Goal: Task Accomplishment & Management: Manage account settings

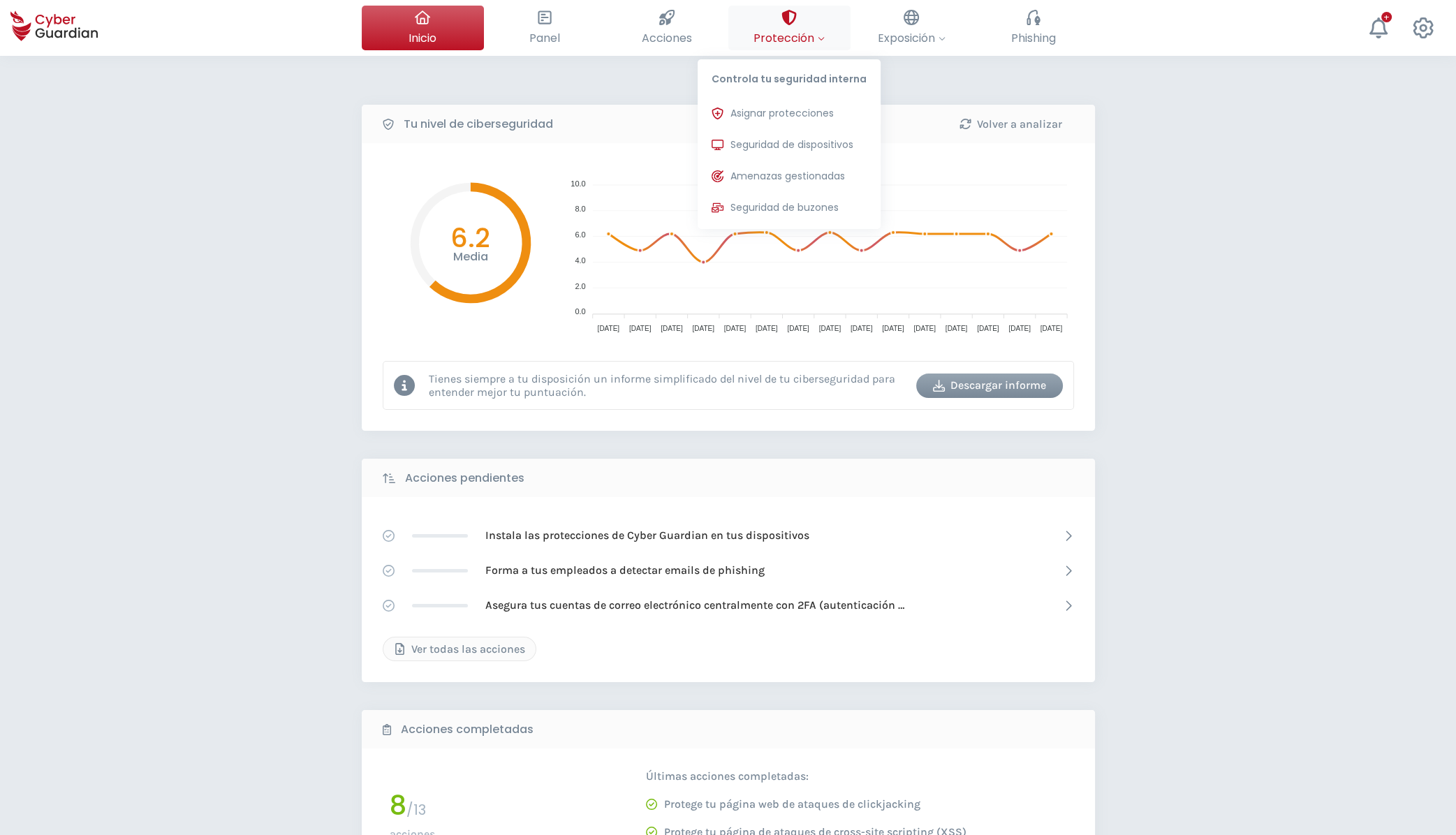
drag, startPoint x: 757, startPoint y: 18, endPoint x: 766, endPoint y: 29, distance: 14.2
click at [757, 17] on button "Protección Controla tu seguridad interna Asignar protecciones Asigna las licenc…" at bounding box center [790, 28] width 122 height 45
click at [773, 146] on span "Seguridad de dispositivos" at bounding box center [792, 145] width 123 height 15
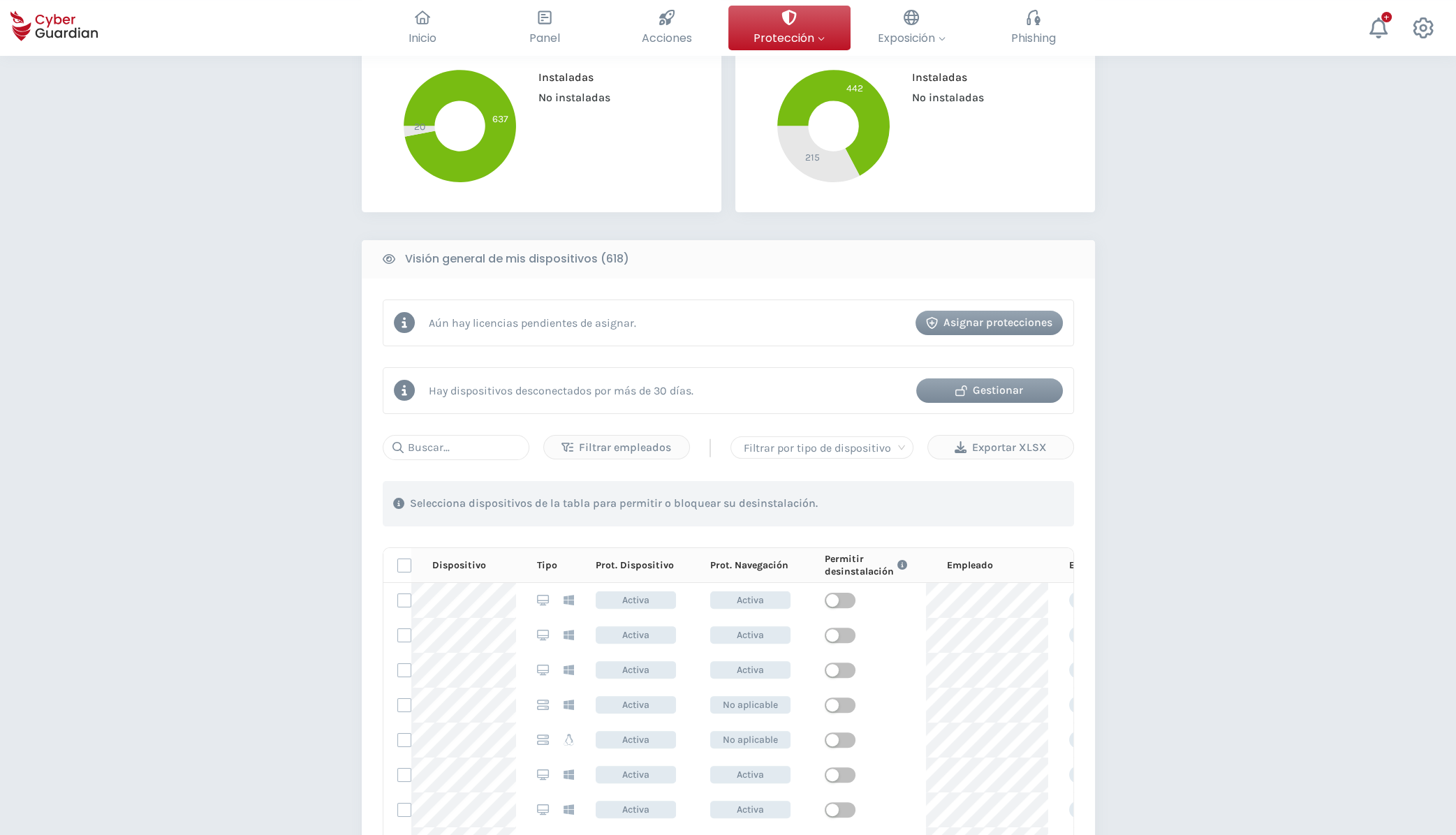
scroll to position [374, 0]
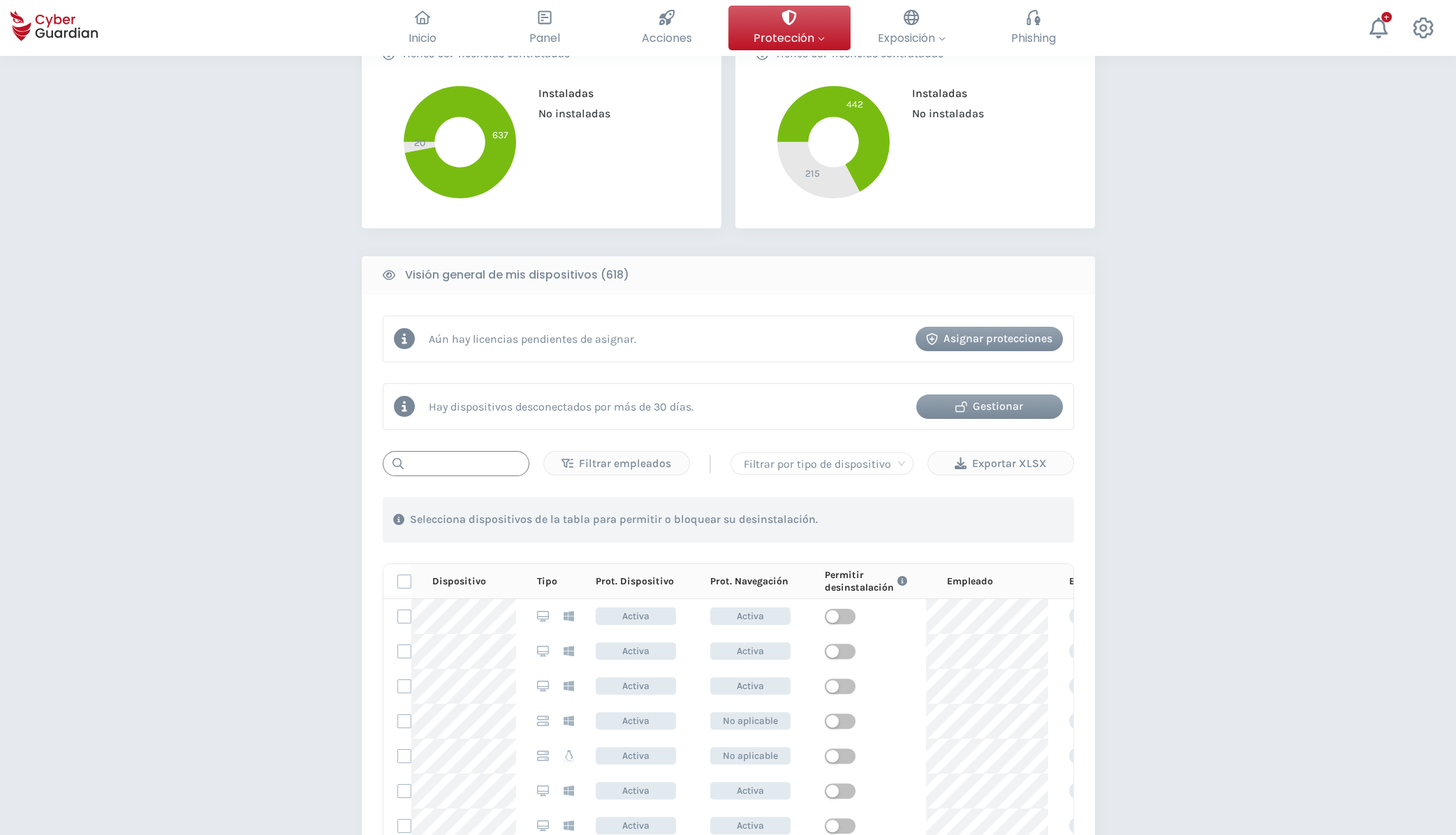
click at [463, 470] on input "text" at bounding box center [456, 463] width 146 height 25
click at [459, 464] on input "text" at bounding box center [456, 463] width 146 height 25
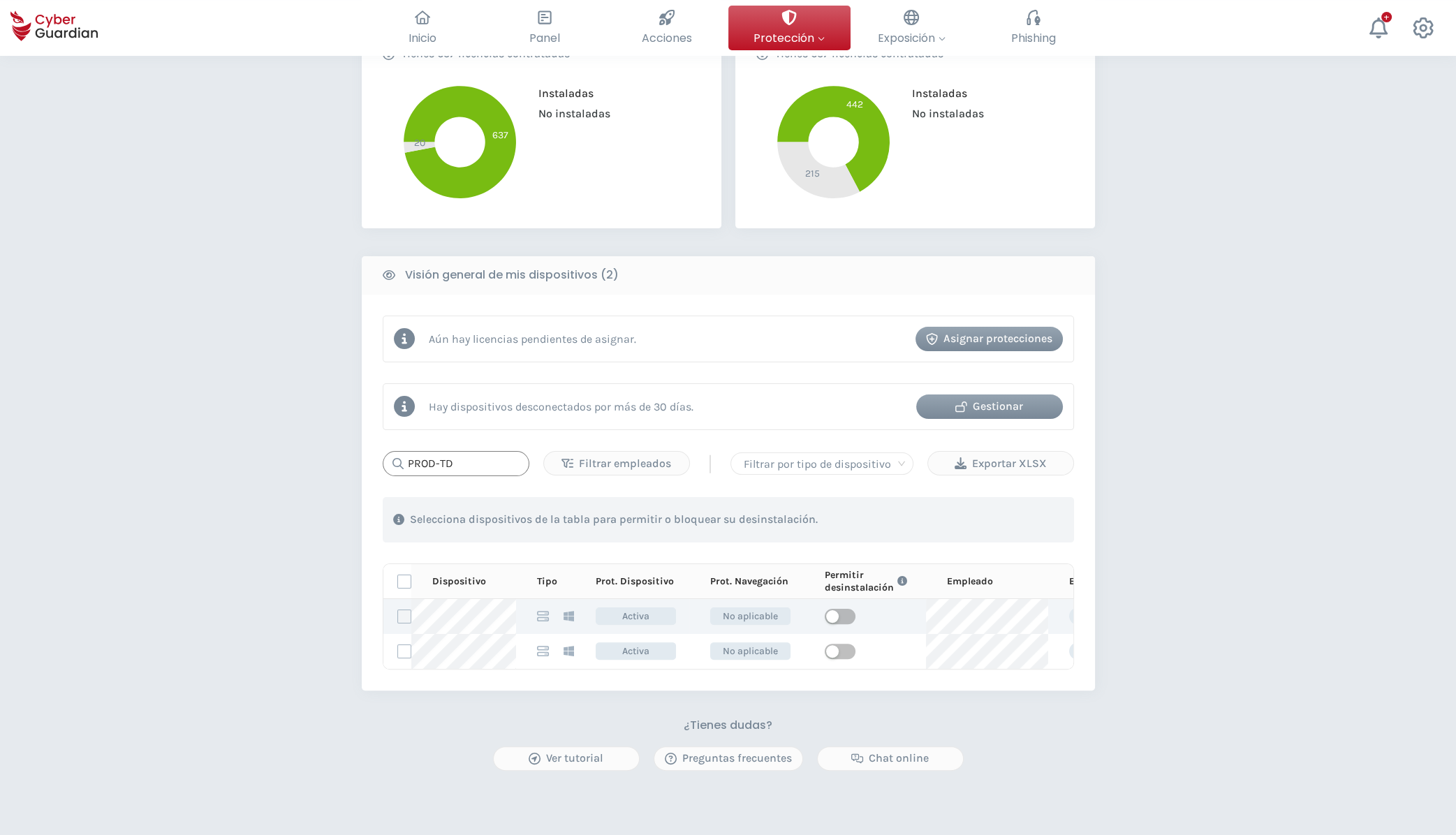
type input "PROD-TD"
click at [407, 617] on label at bounding box center [404, 616] width 14 height 14
click at [398, 617] on input "checkbox" at bounding box center [398, 616] width 0 height 13
click at [844, 616] on span "button" at bounding box center [840, 616] width 31 height 15
click at [1209, 643] on div "PROTECCIÓN > Seguridad de dispositivos ¿Cómo funciona? Añade empleados Instala …" at bounding box center [728, 335] width 1456 height 1307
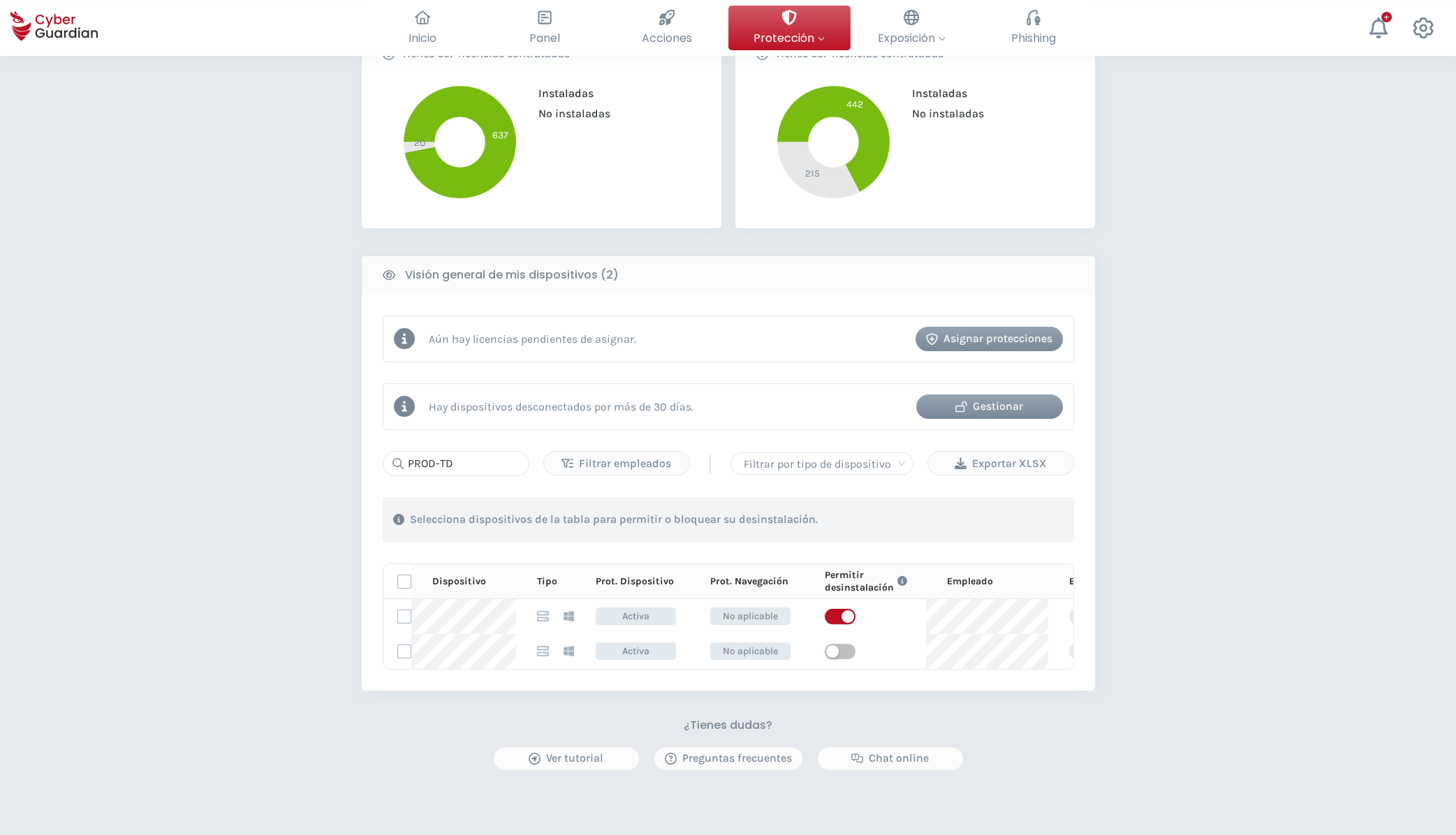
click at [1186, 473] on div "PROTECCIÓN > Seguridad de dispositivos ¿Cómo funciona? Añade empleados Instala …" at bounding box center [728, 335] width 1456 height 1307
click at [480, 461] on input "PROD-TD" at bounding box center [456, 463] width 146 height 25
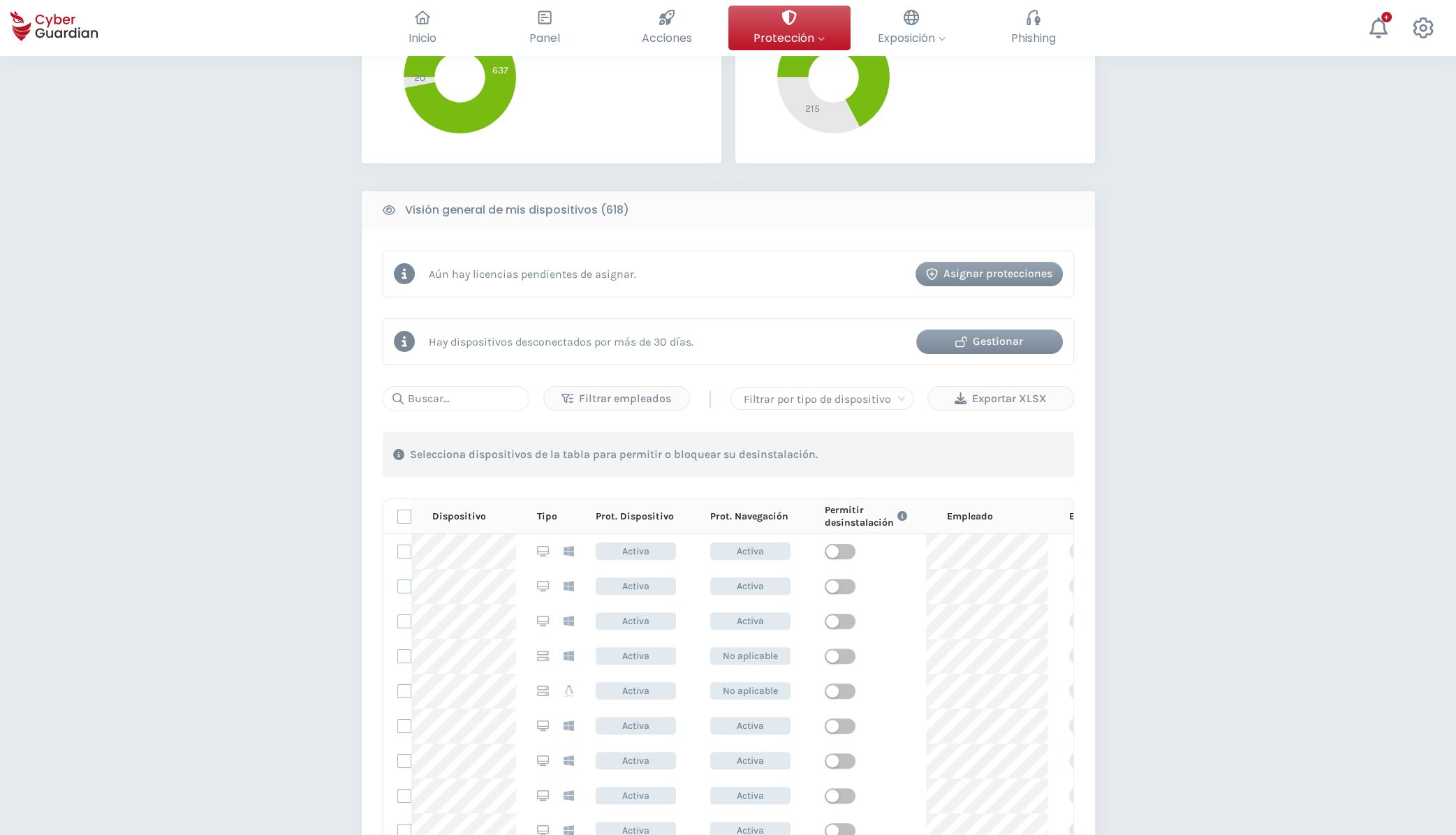
scroll to position [449, 0]
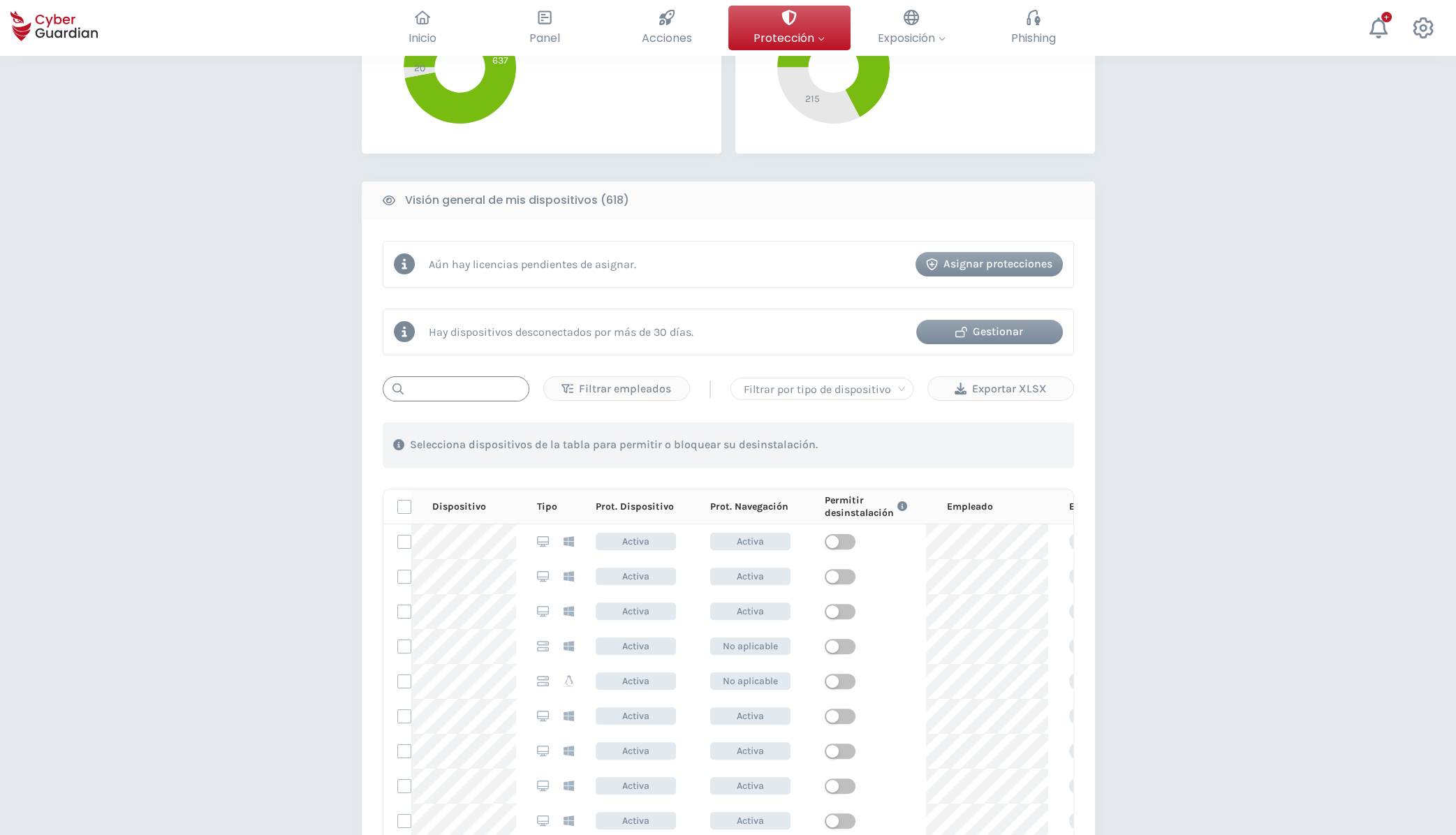
click at [474, 386] on input "text" at bounding box center [456, 389] width 146 height 25
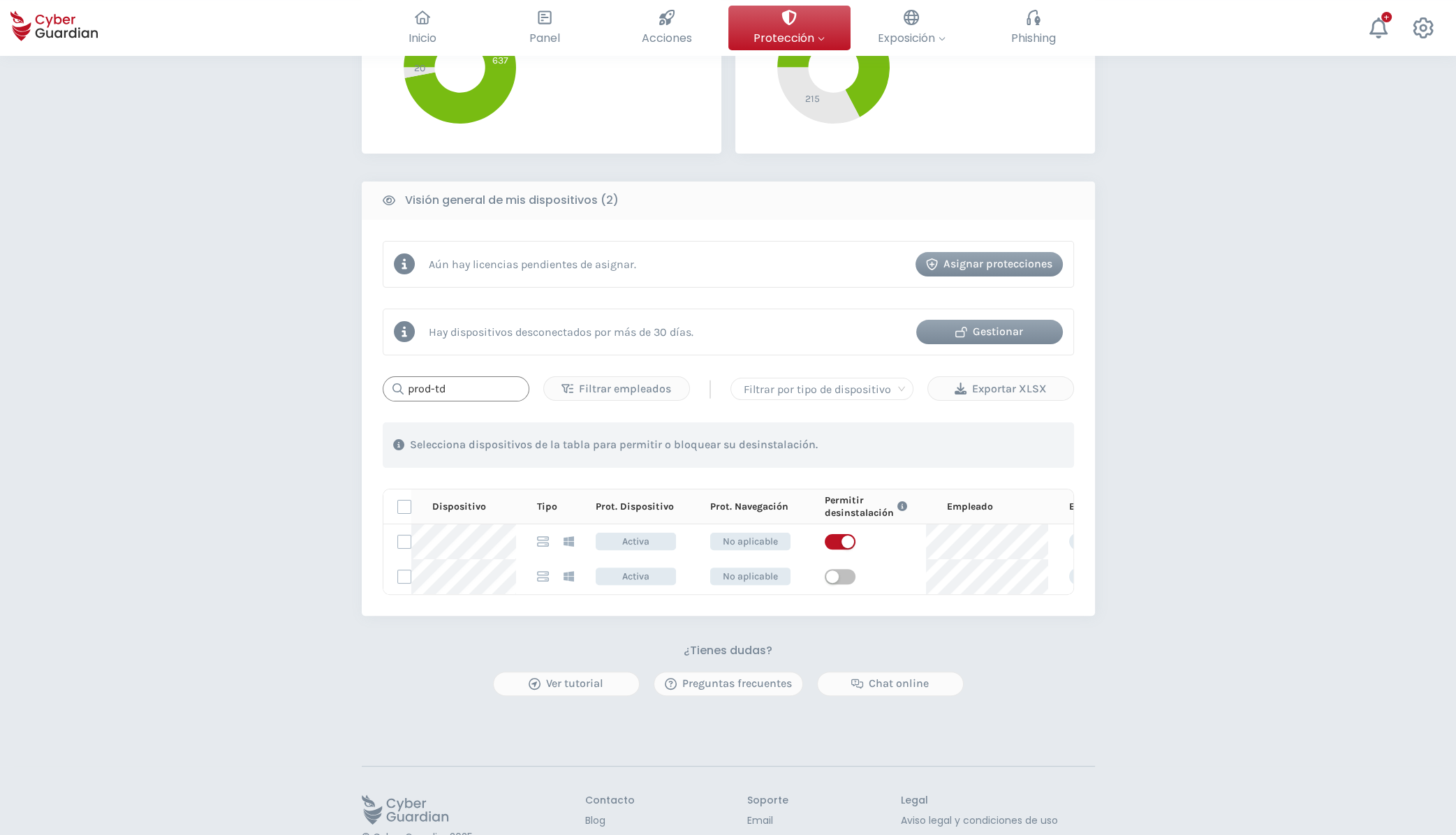
type input "prod-td"
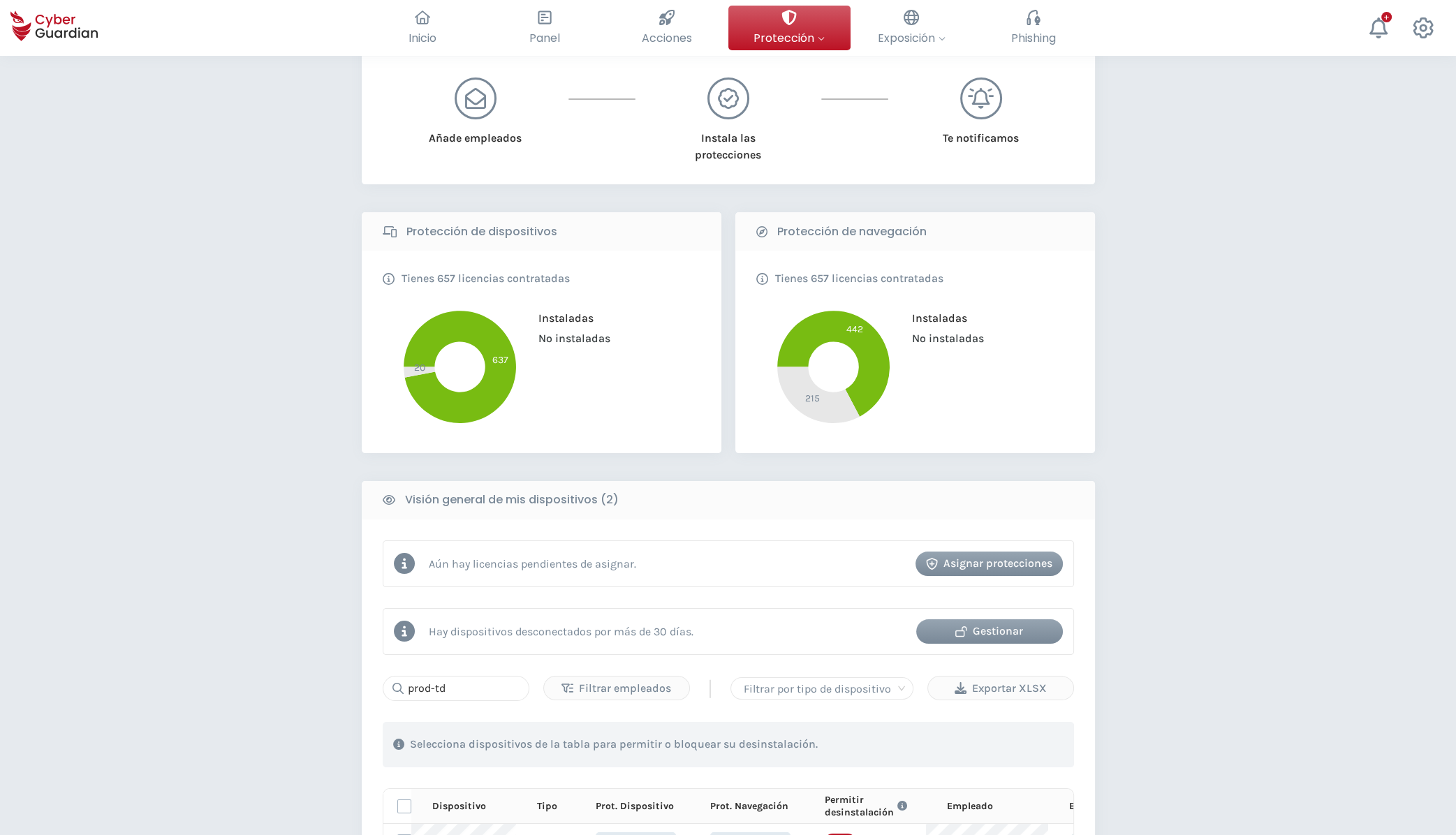
scroll to position [0, 0]
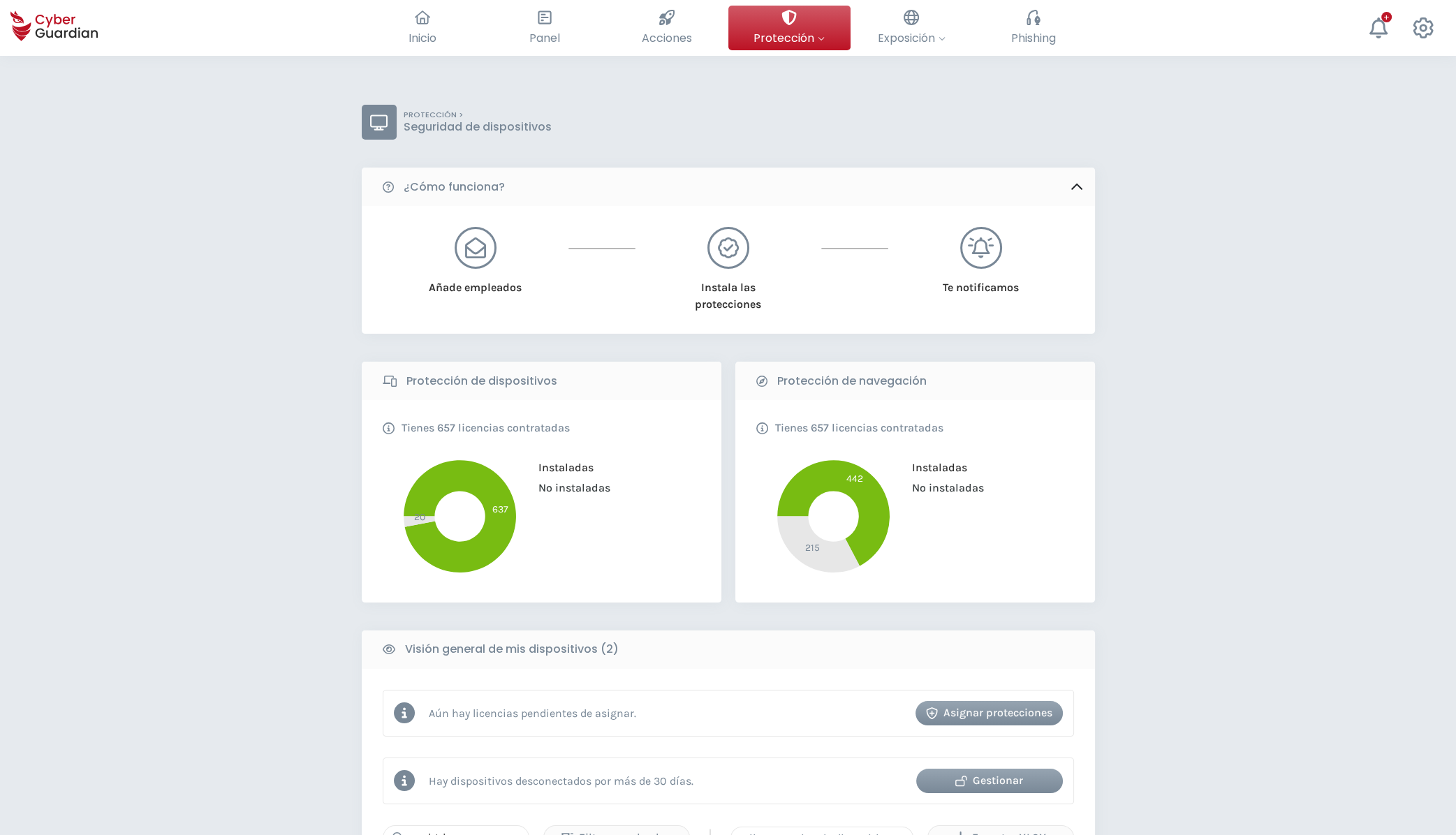
click at [660, 107] on div "PROTECCIÓN > Seguridad de dispositivos" at bounding box center [728, 122] width 733 height 35
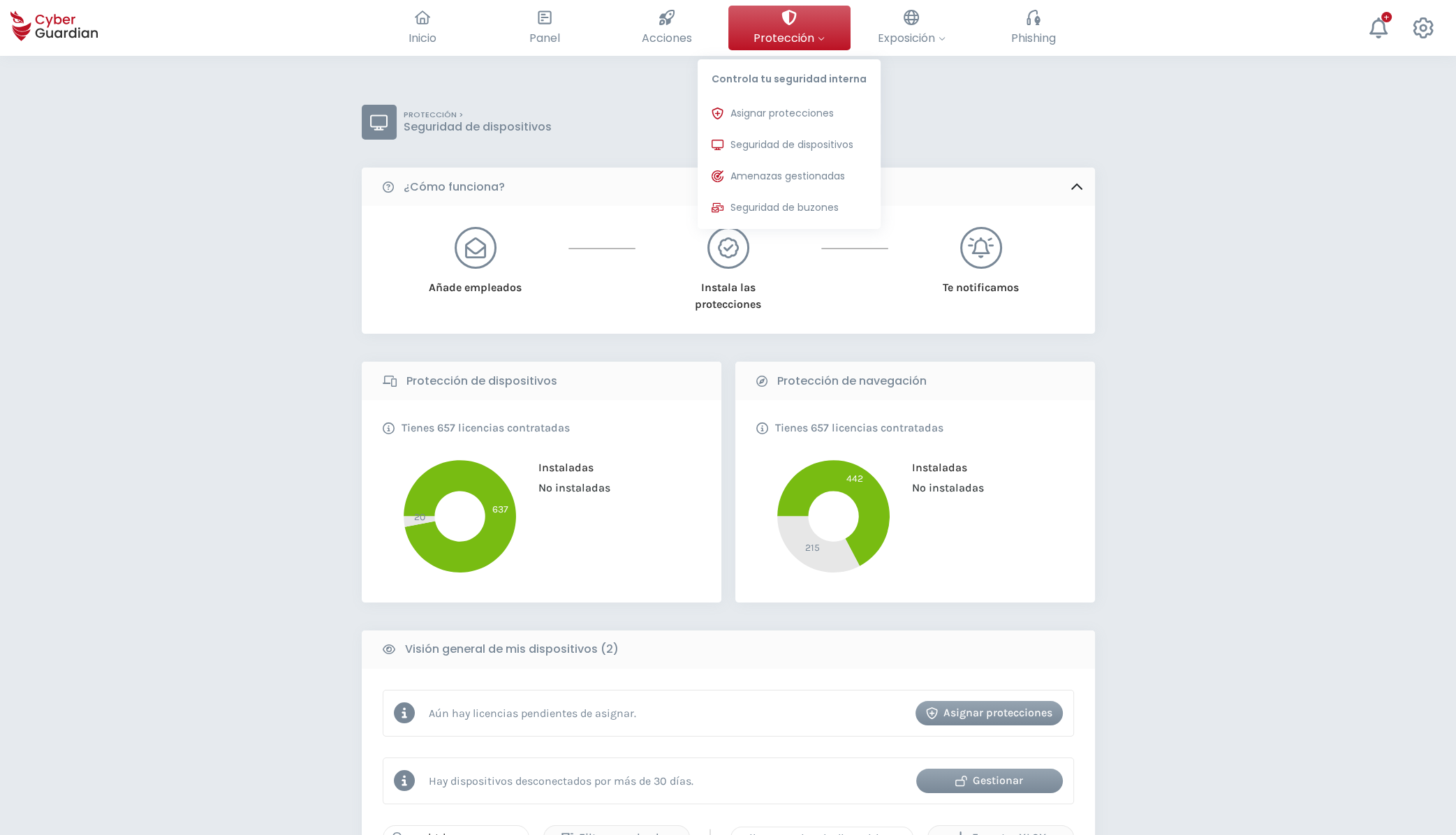
click at [798, 35] on span "Protección" at bounding box center [789, 38] width 71 height 17
click at [797, 112] on span "Asignar protecciones" at bounding box center [782, 113] width 104 height 15
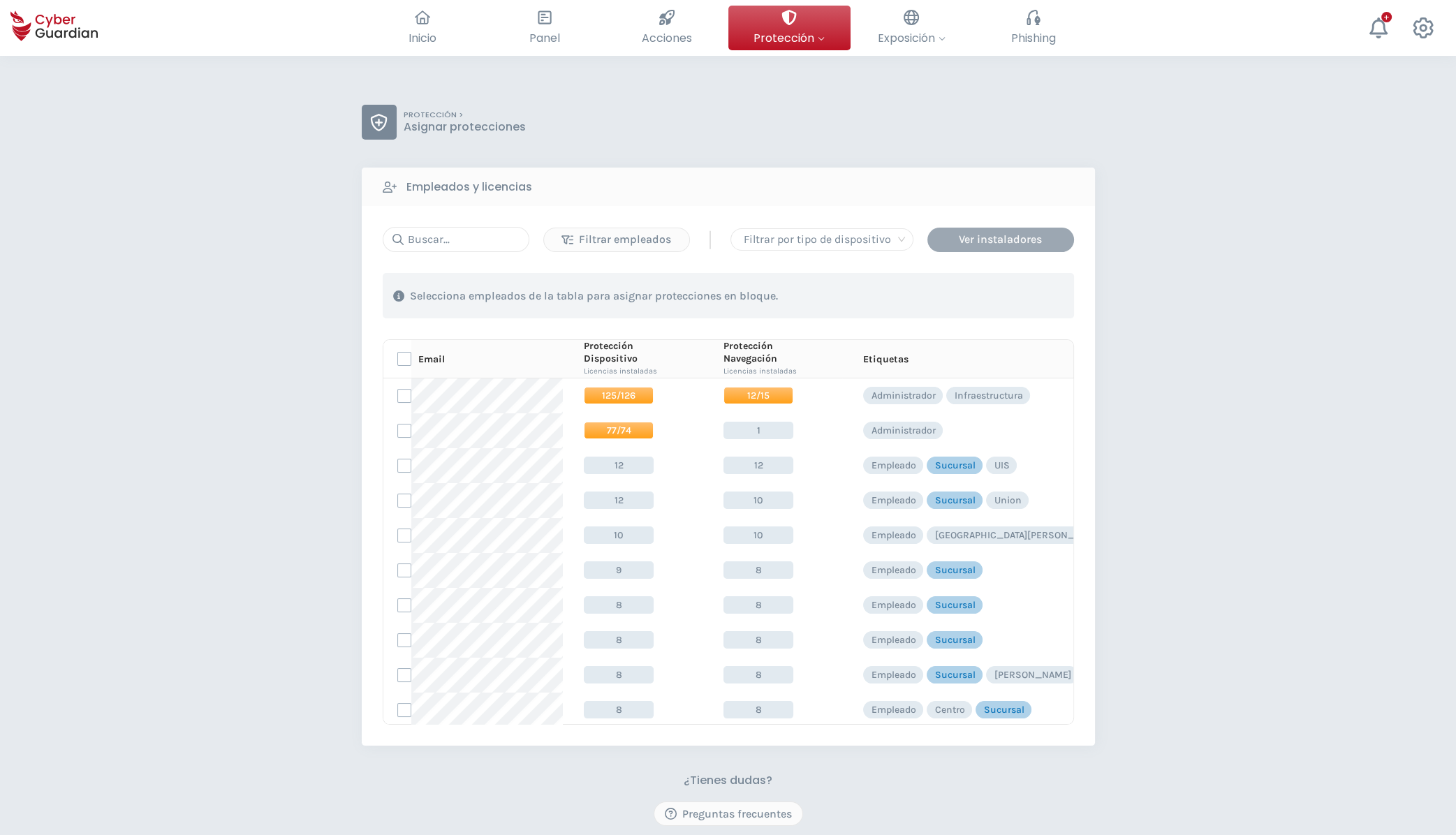
click at [991, 236] on div "Ver instaladores" at bounding box center [1000, 239] width 125 height 17
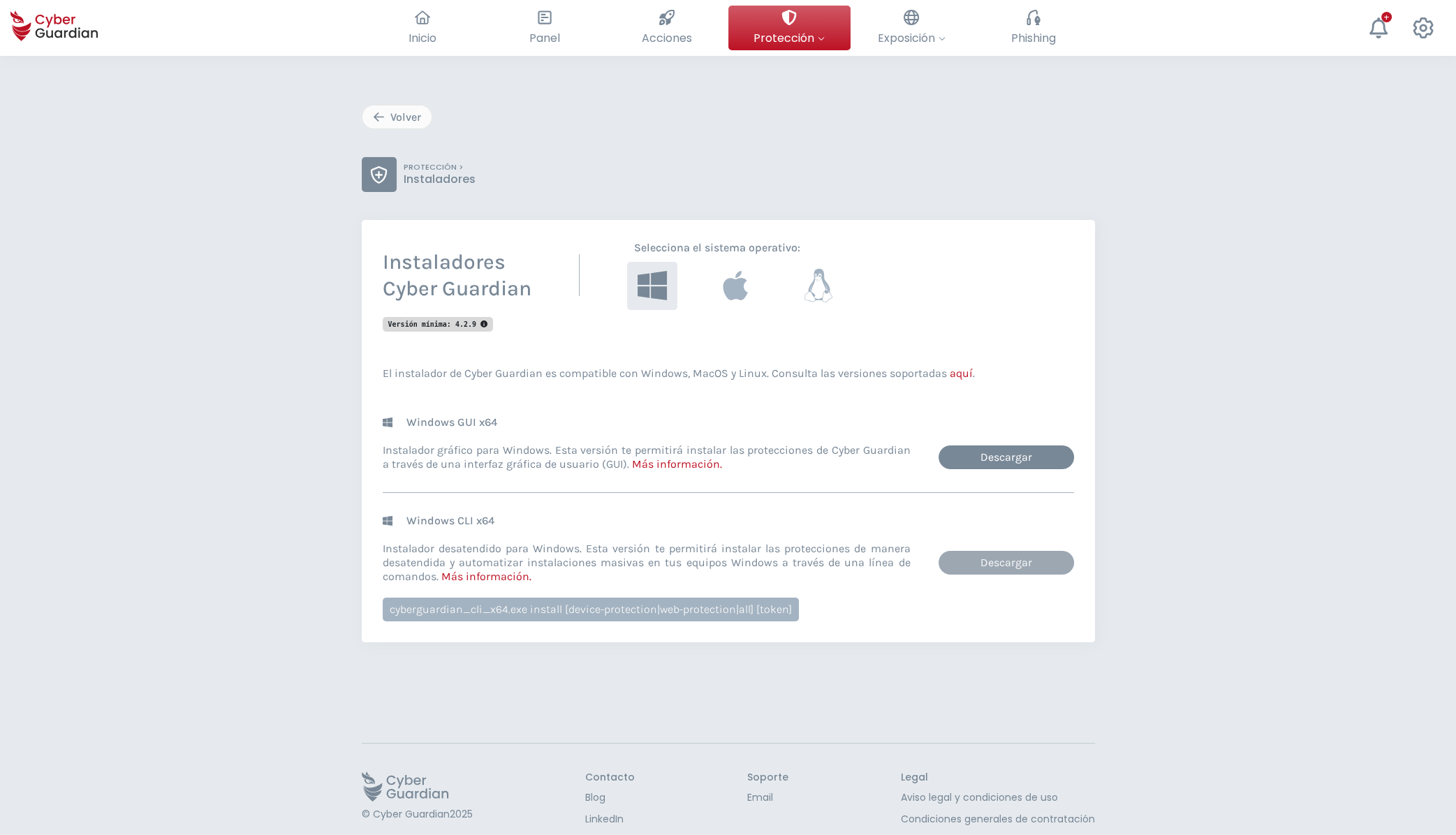
click at [1004, 559] on link "Descargar" at bounding box center [1006, 563] width 136 height 24
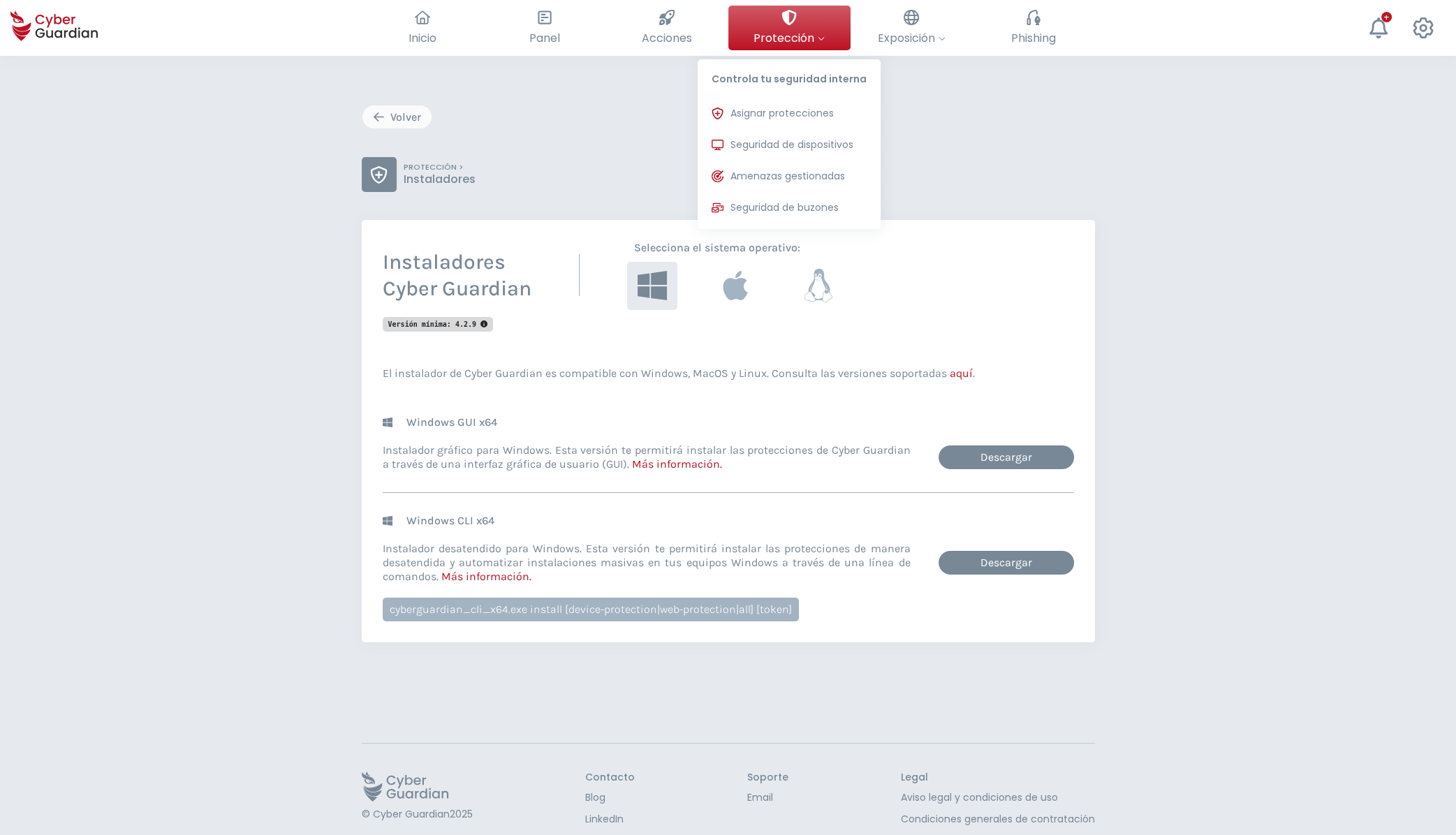
click at [776, 35] on span "Protección" at bounding box center [789, 38] width 71 height 17
click at [787, 136] on button "Seguridad de dispositivos Protecciones instaladas en los dispositivos de tu org…" at bounding box center [790, 145] width 183 height 28
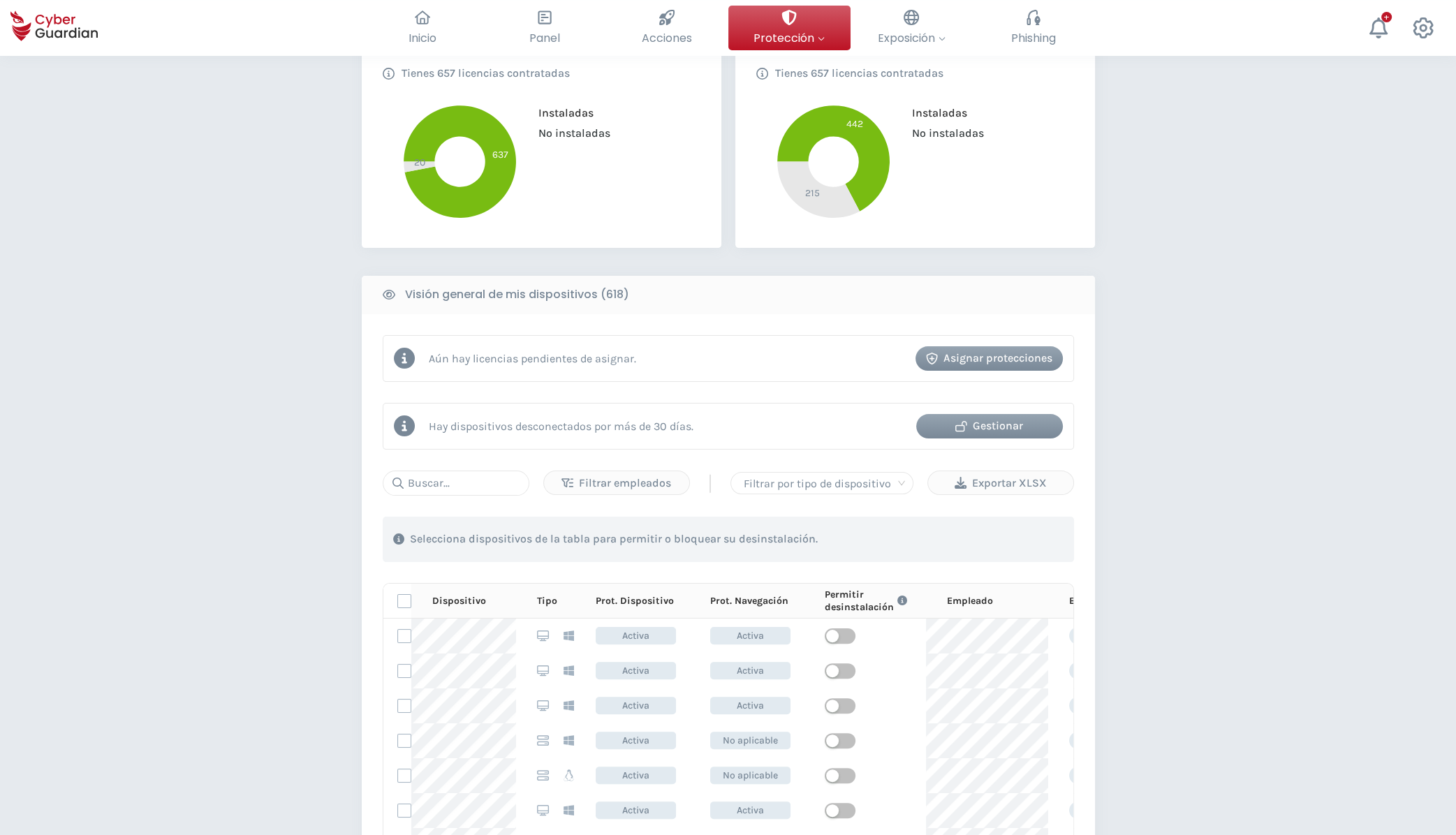
scroll to position [374, 0]
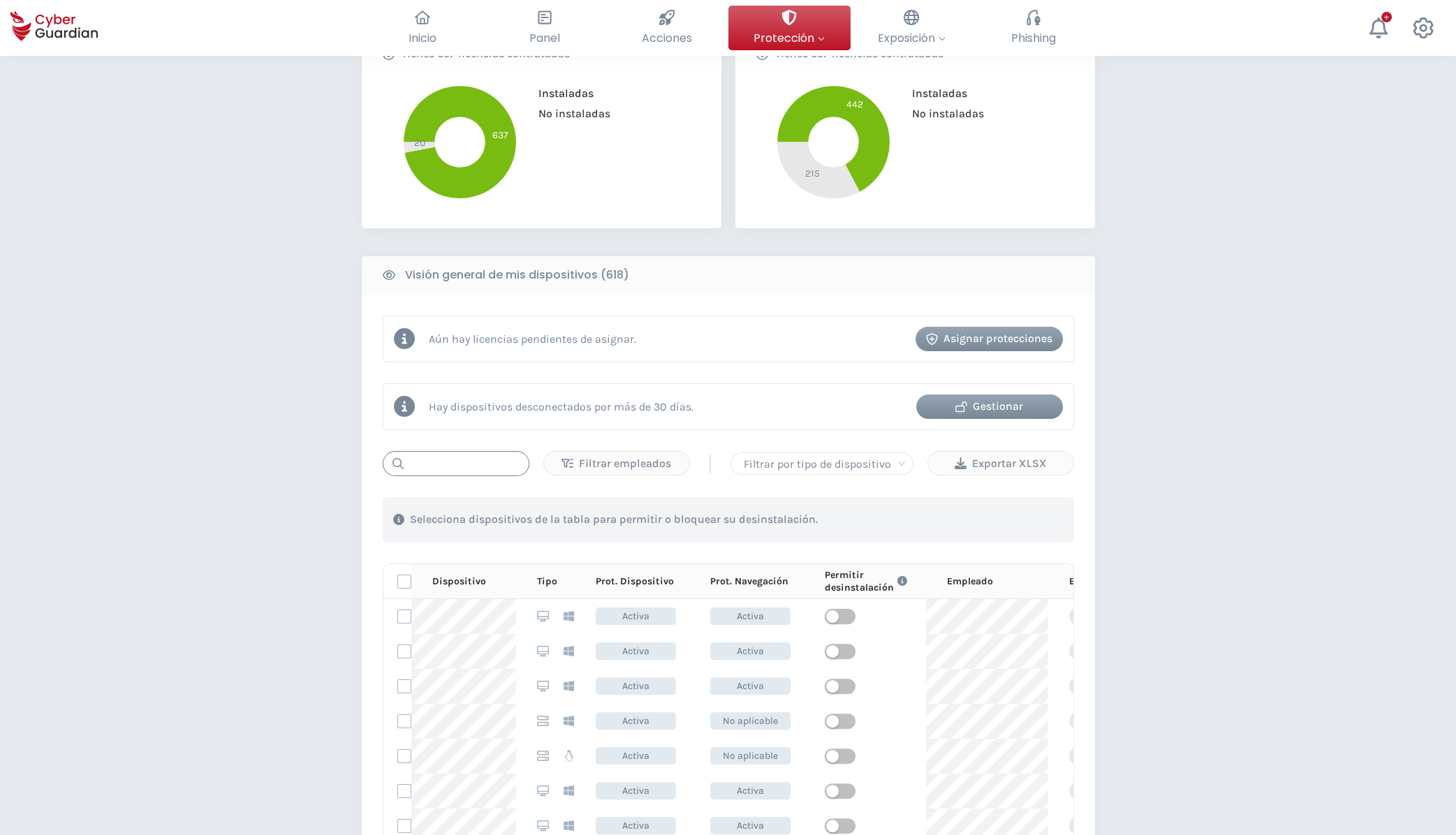
click at [444, 463] on input "text" at bounding box center [456, 463] width 146 height 25
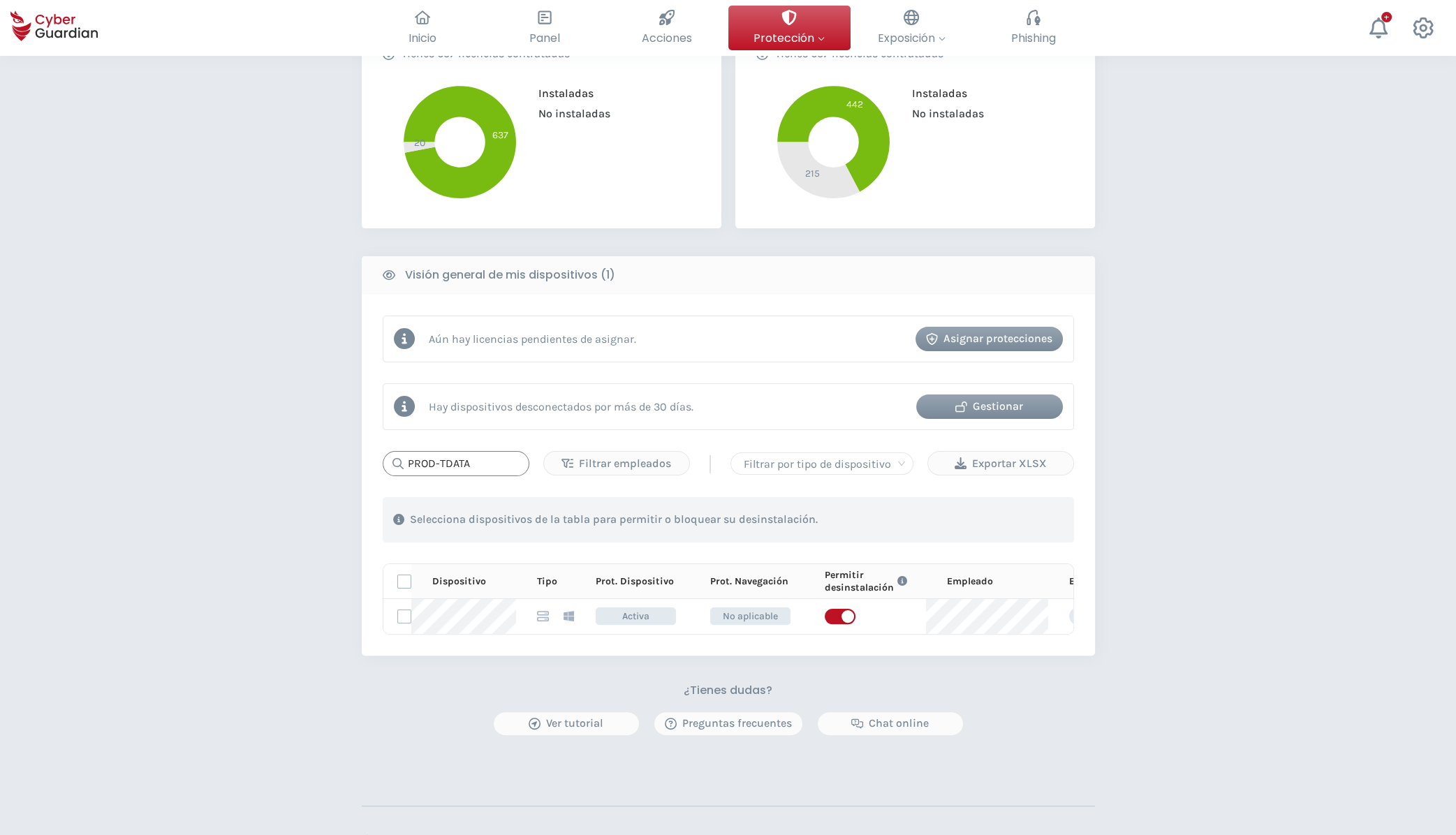
type input "PROD-TDATA"
click at [1081, 696] on div "¿Tienes dudas? Ver tutorial Preguntas frecuentes Chat online" at bounding box center [728, 710] width 733 height 53
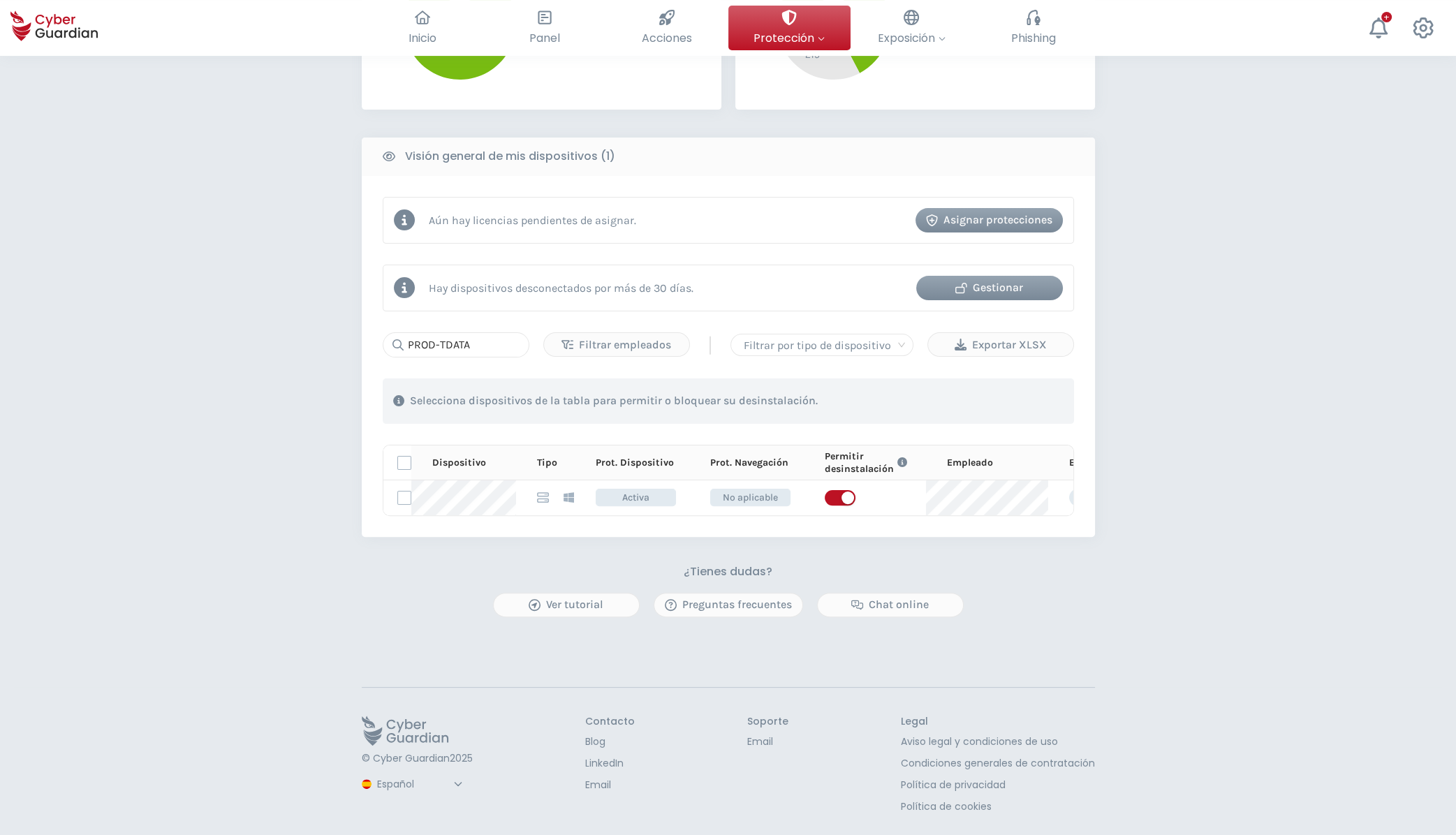
scroll to position [194, 0]
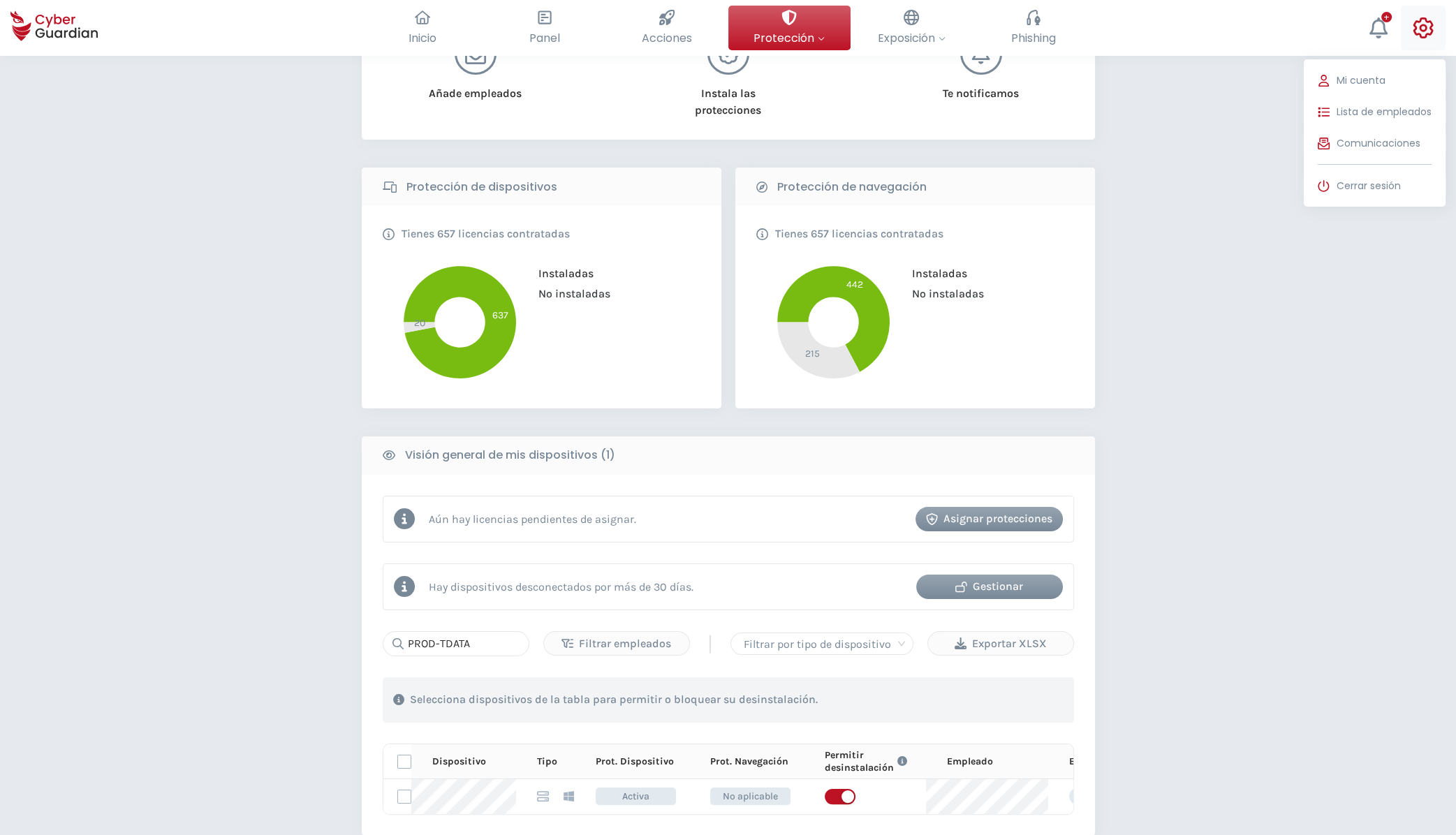
click at [1429, 32] on icon at bounding box center [1423, 28] width 21 height 21
click at [1344, 182] on span "Cerrar sesión" at bounding box center [1369, 186] width 65 height 15
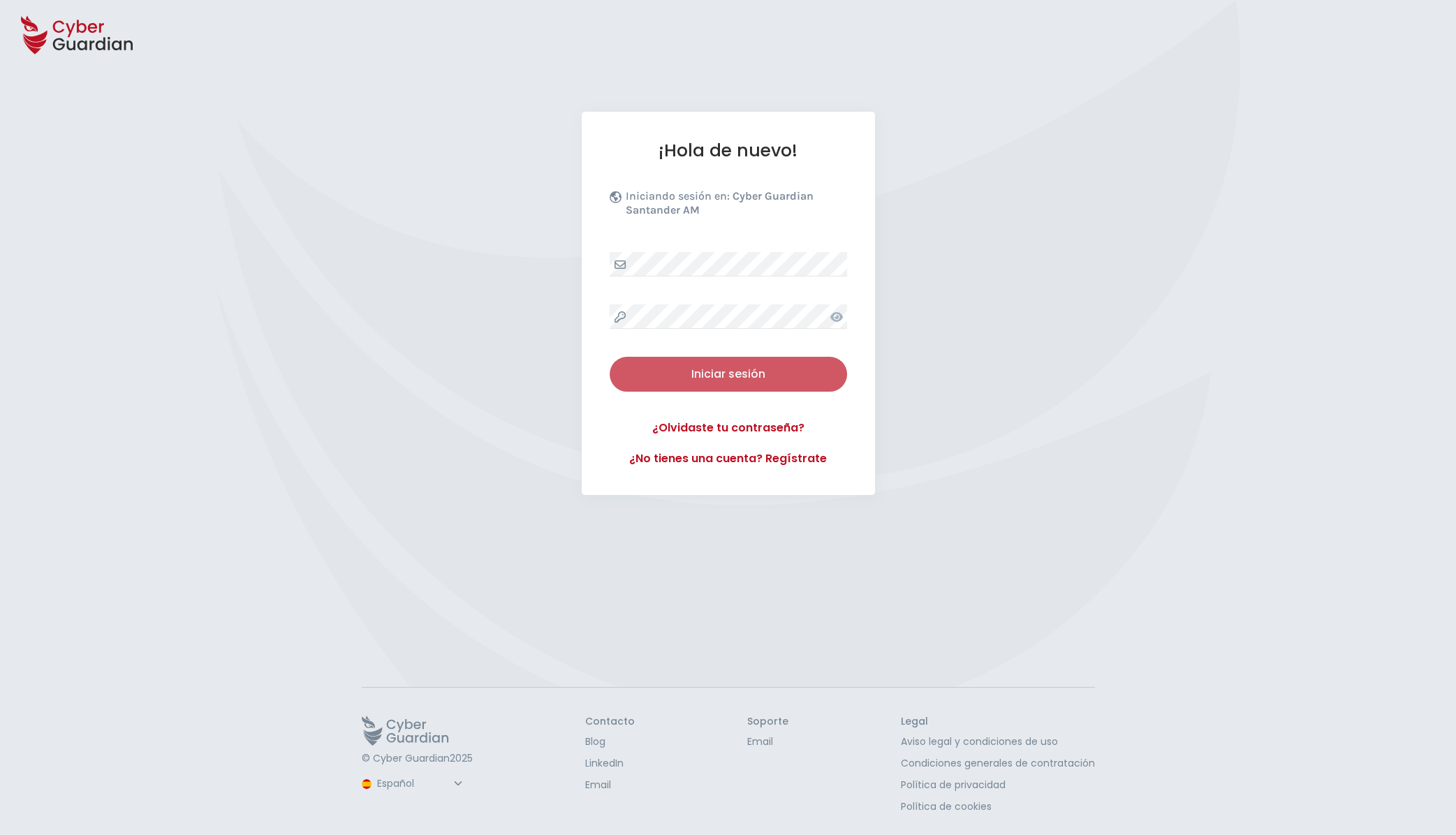
click at [722, 377] on div "Iniciar sesión" at bounding box center [728, 374] width 216 height 17
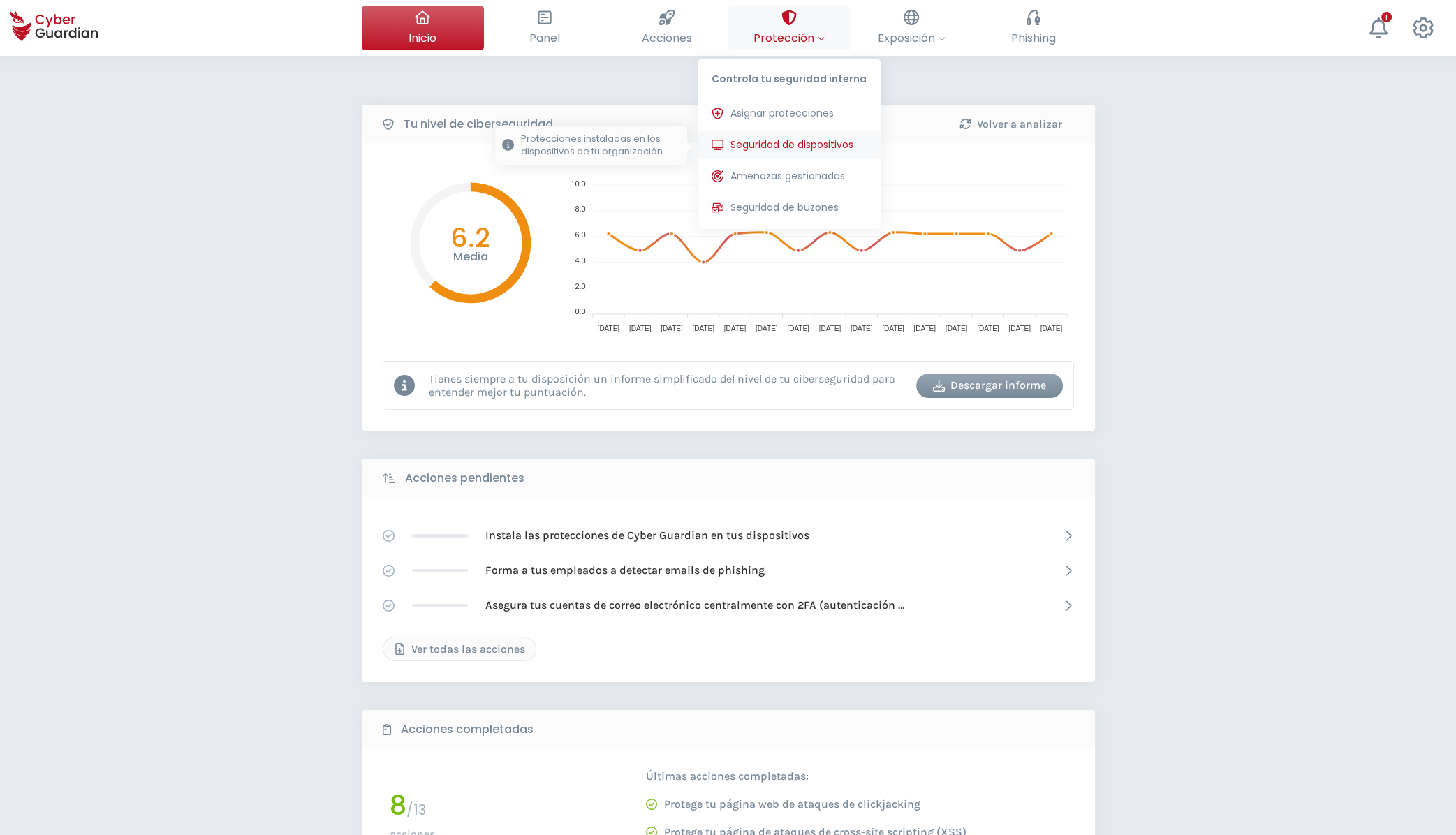
click at [751, 142] on span "Seguridad de dispositivos" at bounding box center [792, 145] width 123 height 15
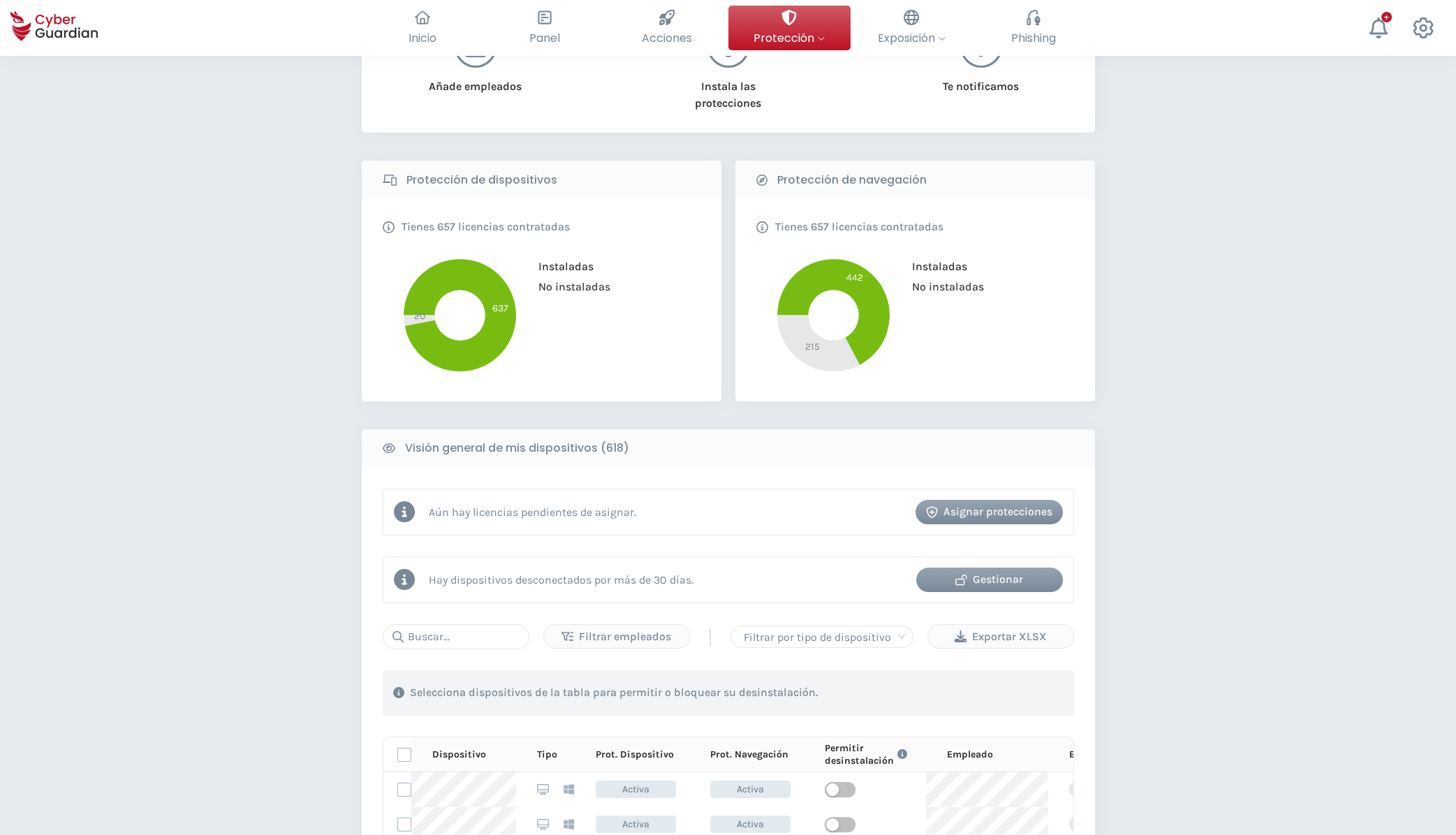
scroll to position [374, 0]
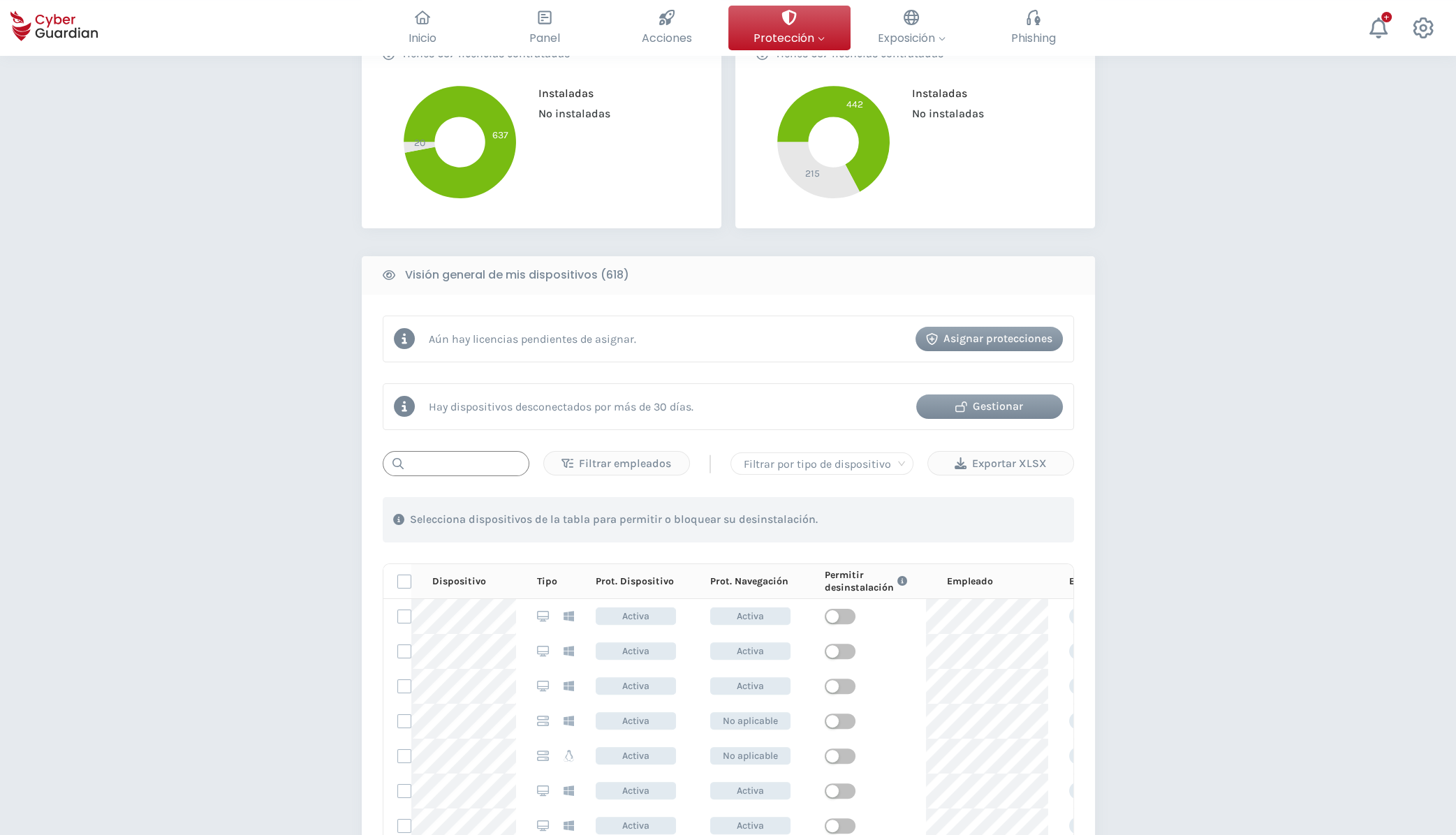
click at [471, 470] on input "text" at bounding box center [456, 463] width 146 height 25
click at [772, 461] on div at bounding box center [822, 464] width 167 height 20
click at [785, 515] on div "Servidor" at bounding box center [821, 515] width 161 height 15
click at [478, 461] on input "text" at bounding box center [456, 463] width 146 height 25
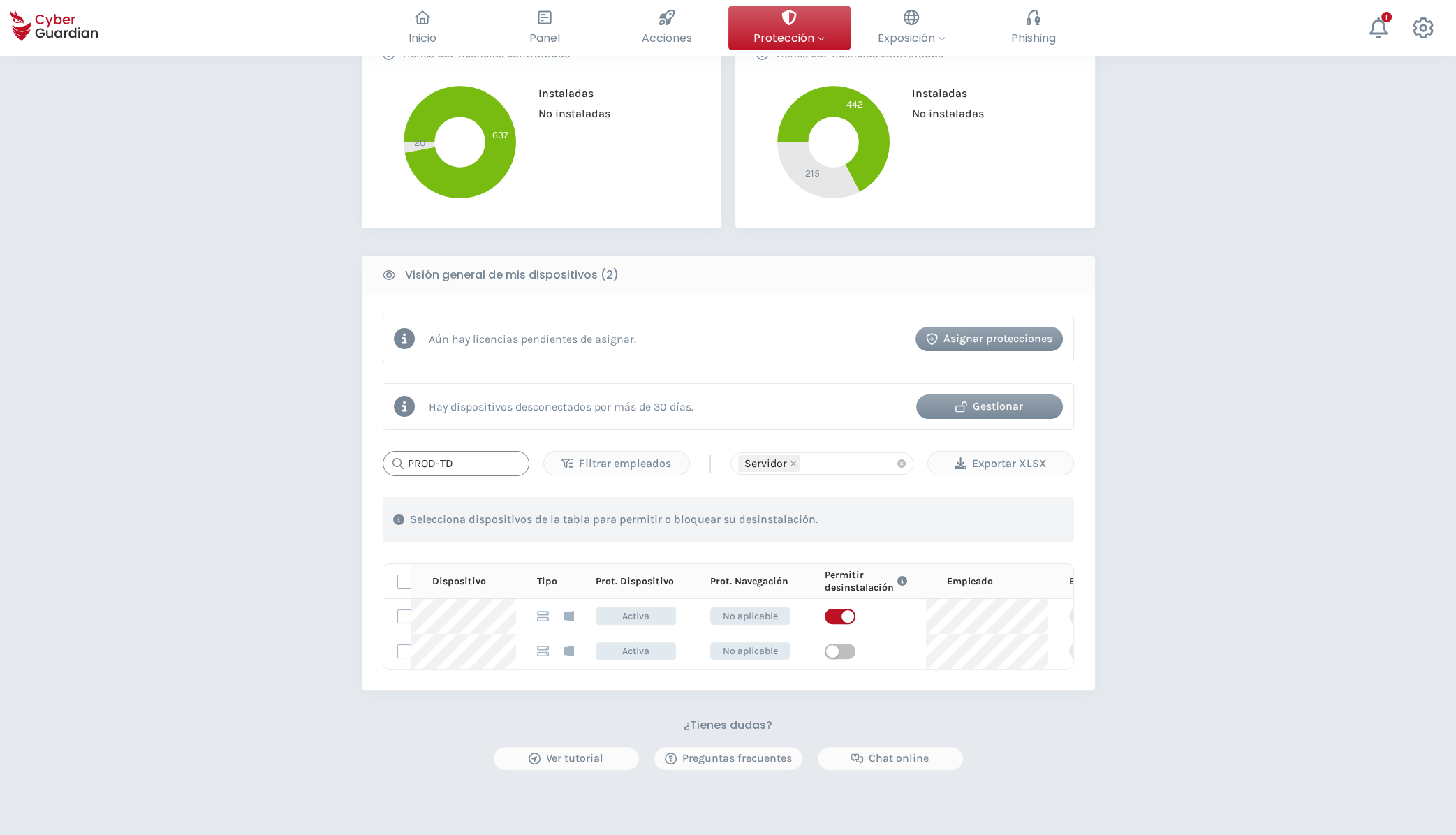
type input "PROD-TD"
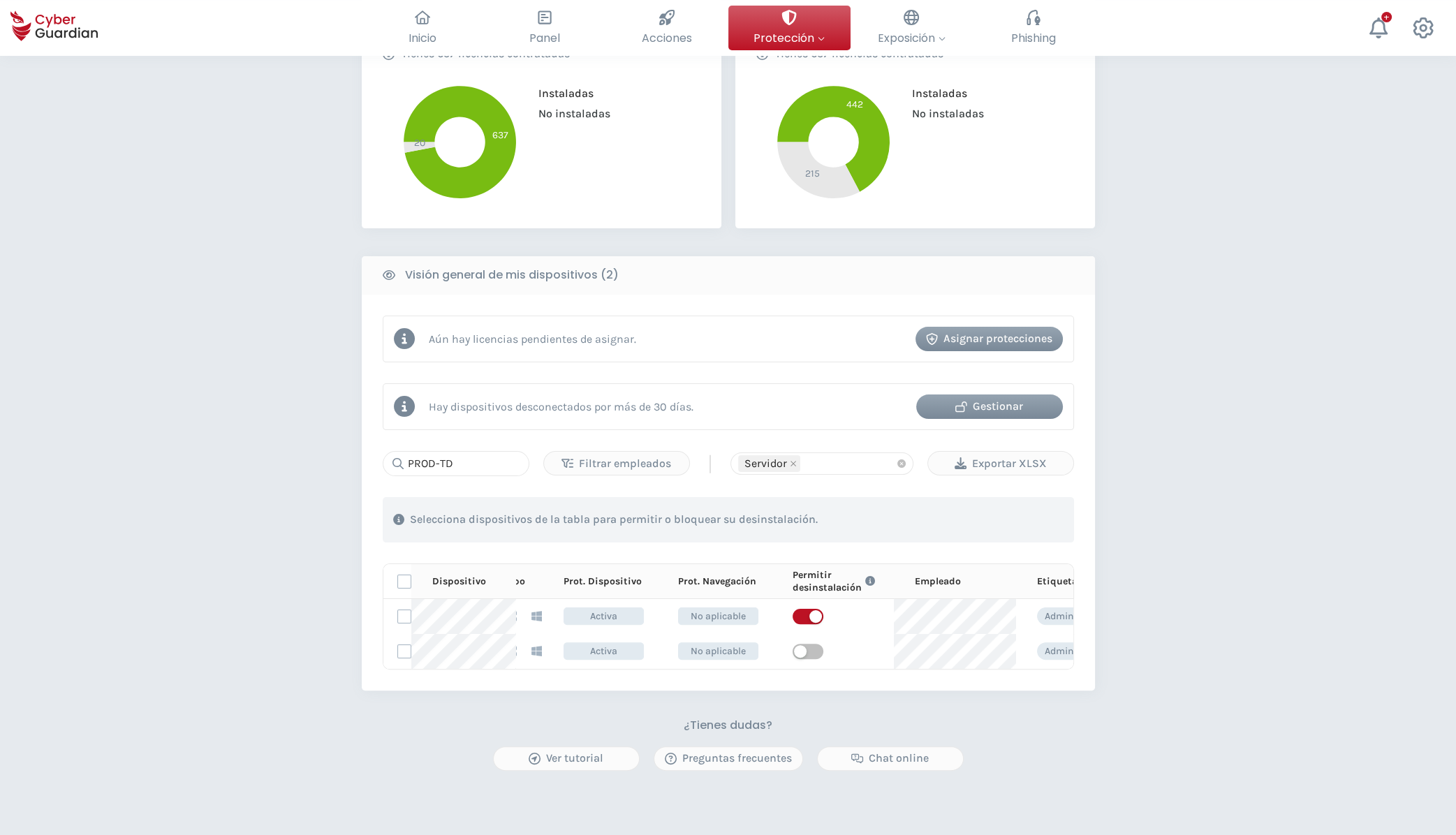
scroll to position [0, 0]
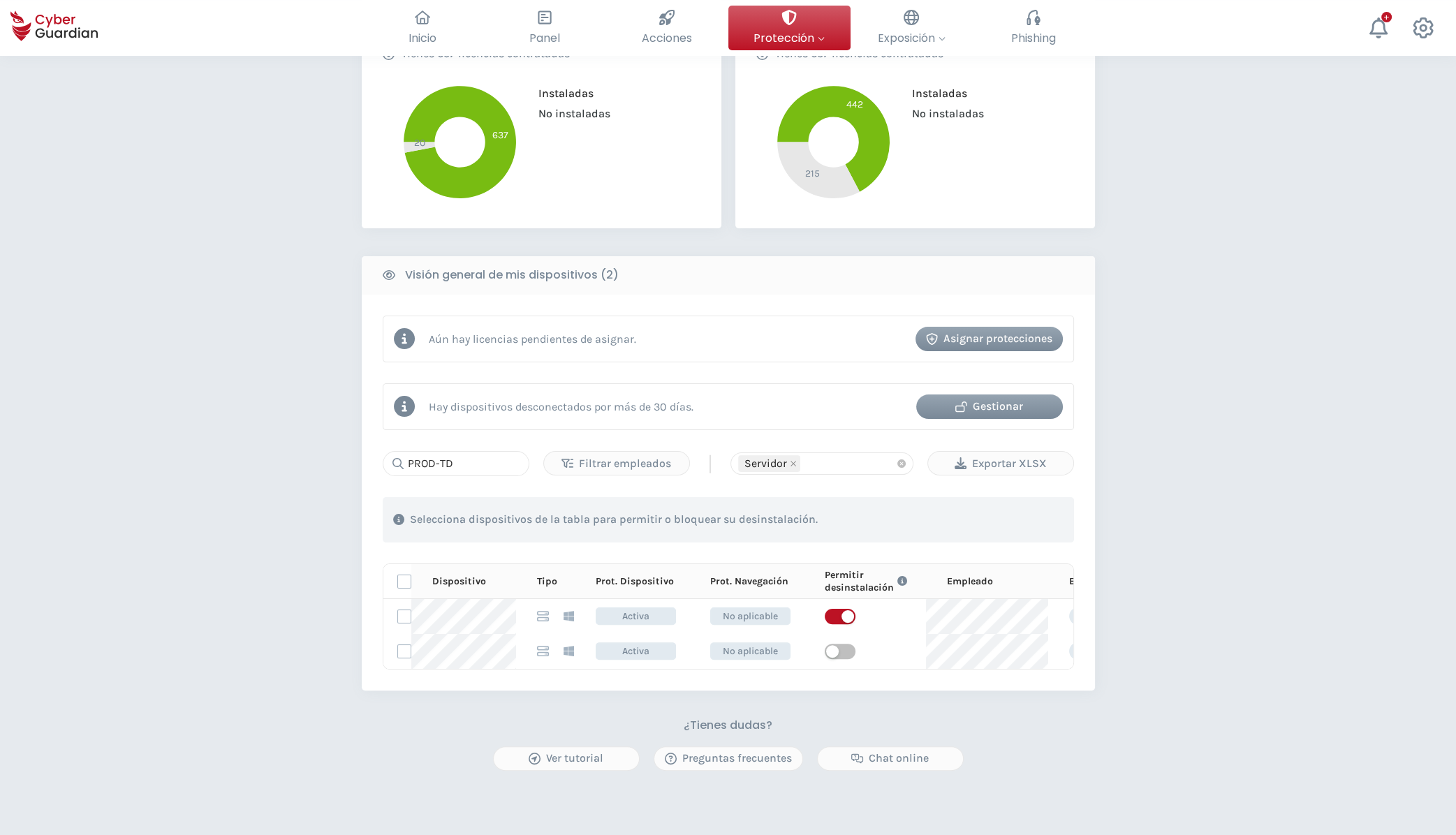
click at [317, 214] on div "PROTECCIÓN > Seguridad de dispositivos ¿Cómo funciona? Añade empleados Instala …" at bounding box center [728, 335] width 1456 height 1307
